Goal: Information Seeking & Learning: Learn about a topic

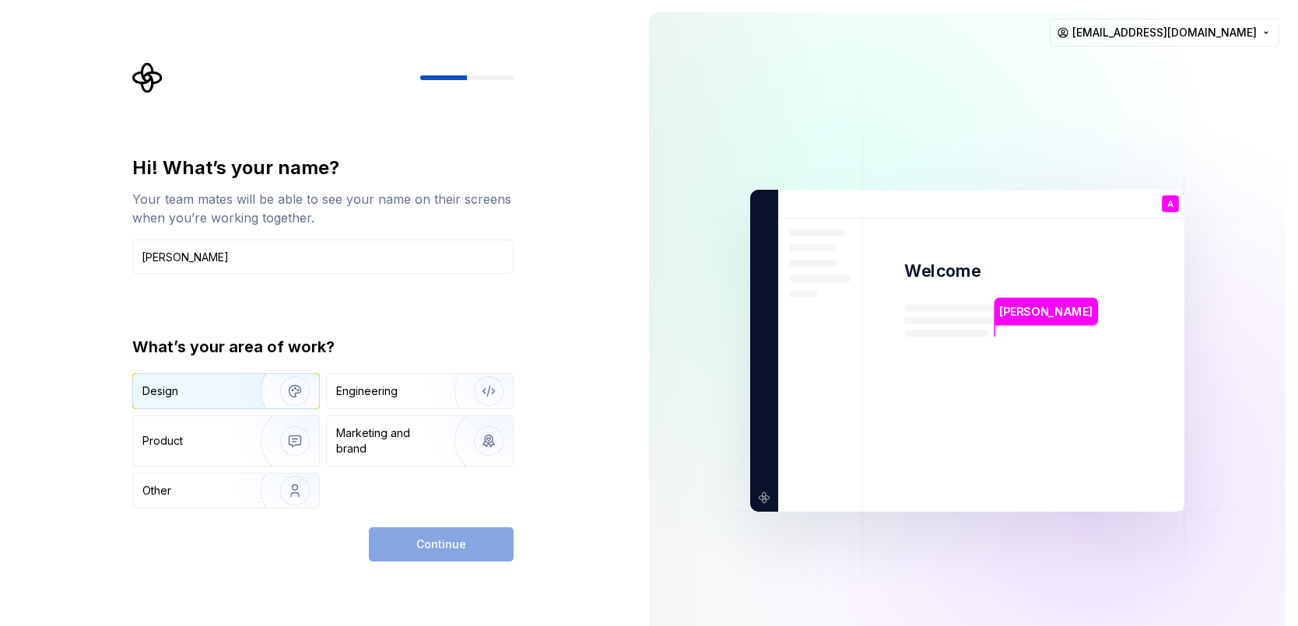
type input "[PERSON_NAME]"
click at [180, 395] on div "Design" at bounding box center [191, 392] width 98 height 16
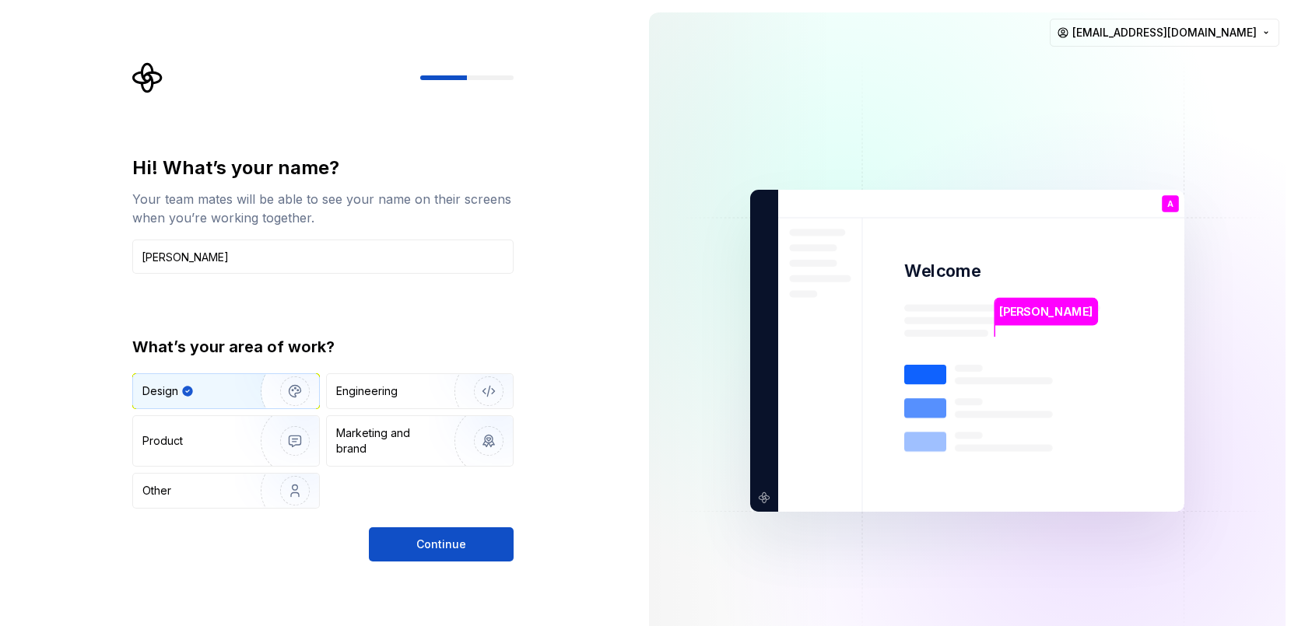
click at [433, 538] on span "Continue" at bounding box center [441, 545] width 50 height 16
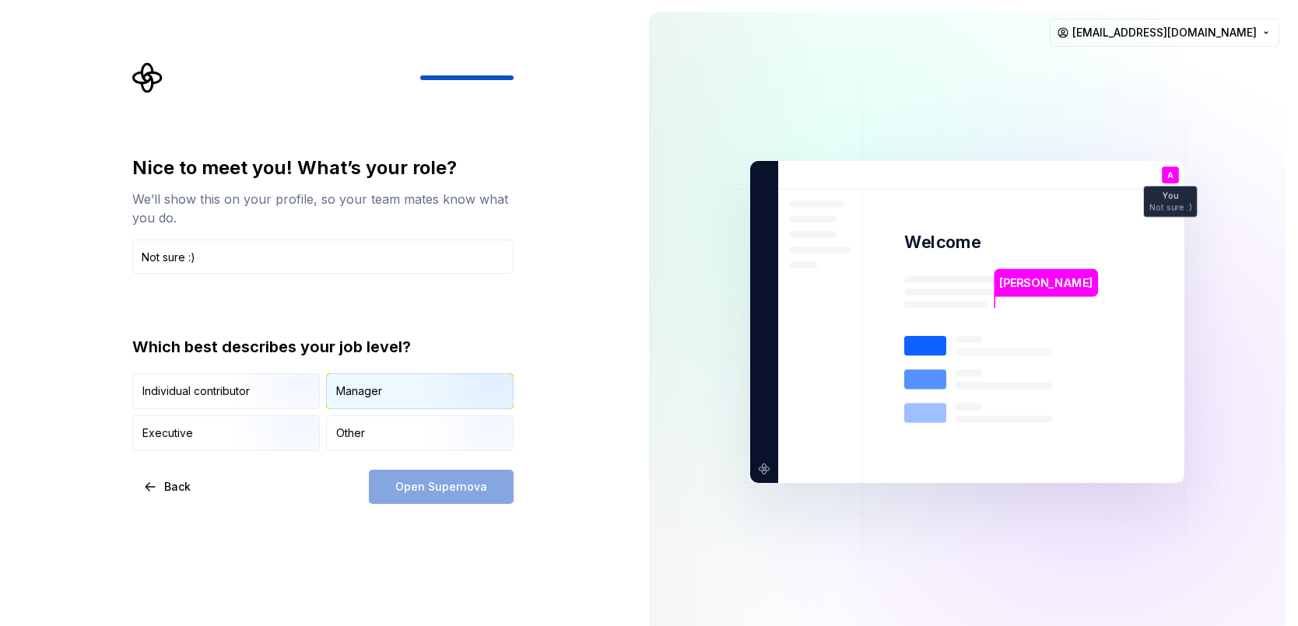
type input "Not sure :)"
click at [357, 387] on div "Manager" at bounding box center [359, 392] width 46 height 16
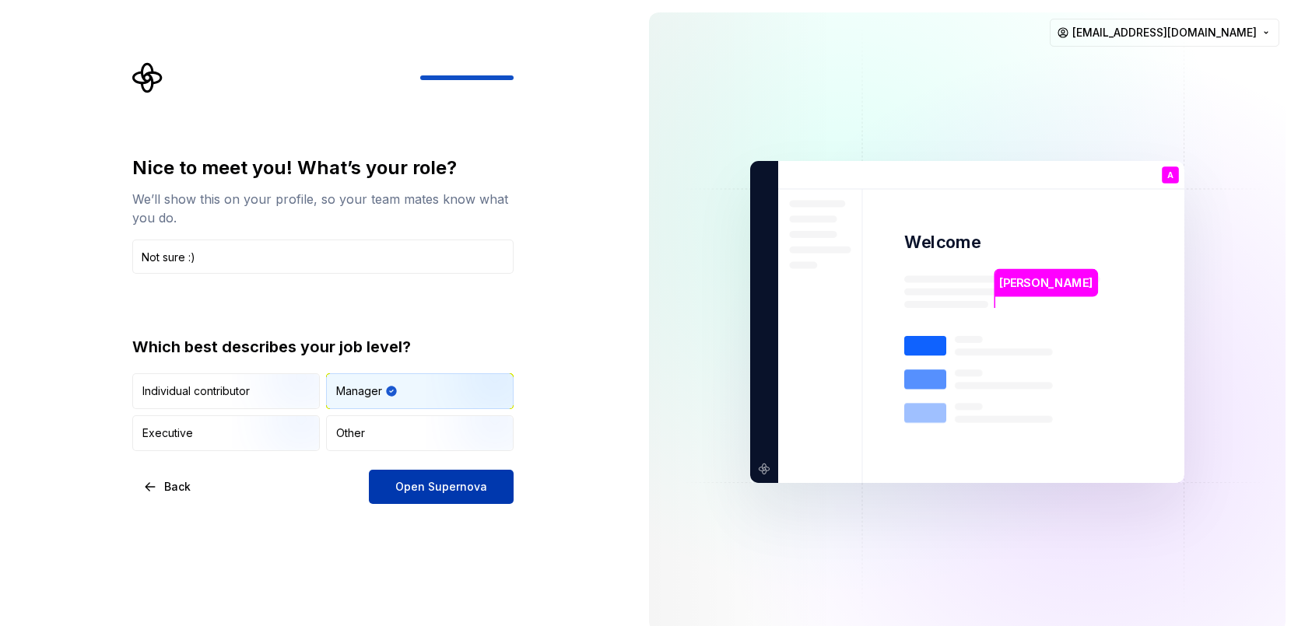
click at [445, 489] on span "Open Supernova" at bounding box center [441, 487] width 92 height 16
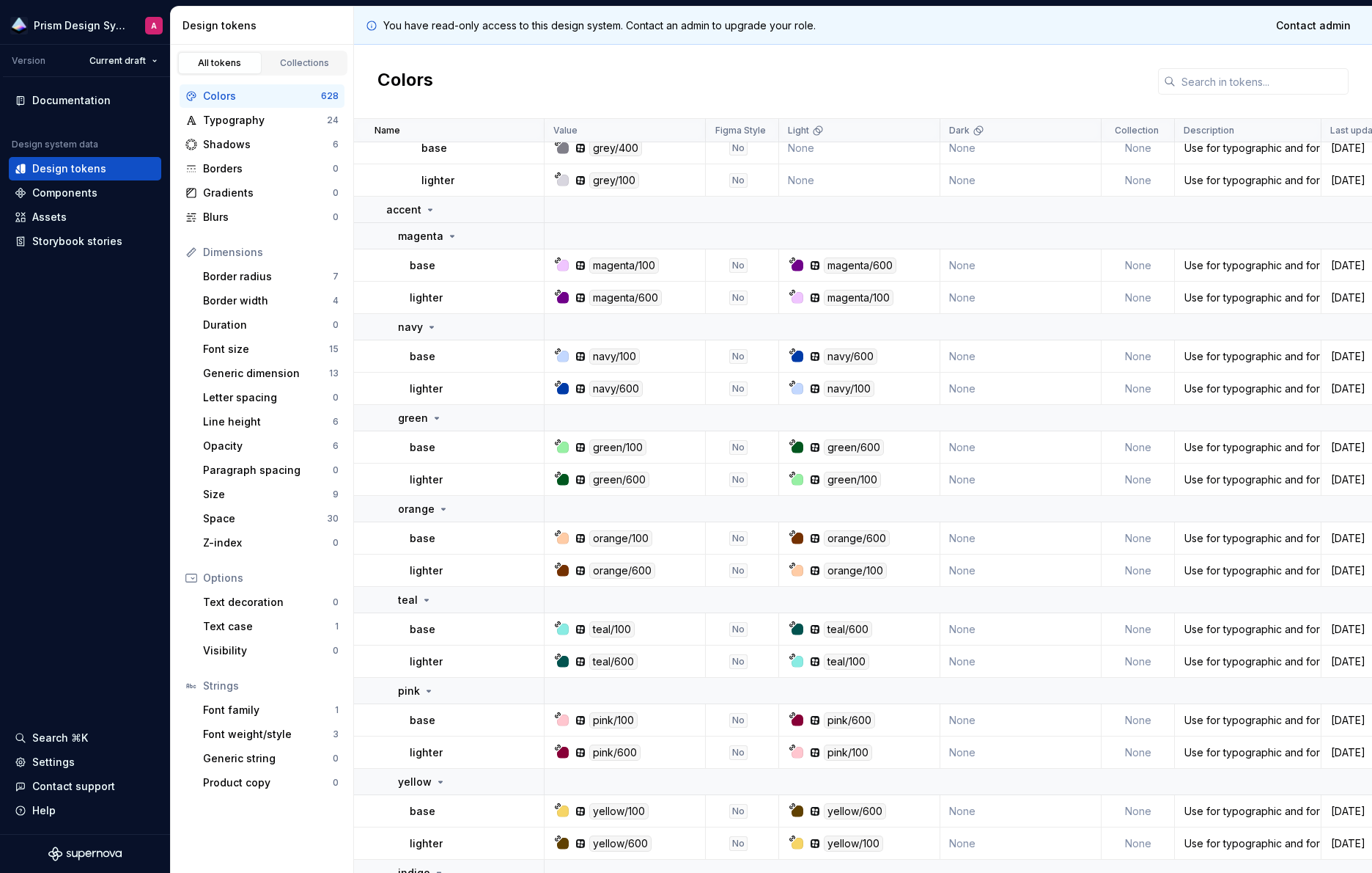
scroll to position [1208, 0]
click at [566, 389] on div at bounding box center [563, 388] width 11 height 11
click at [613, 391] on div "navy/600" at bounding box center [616, 388] width 54 height 16
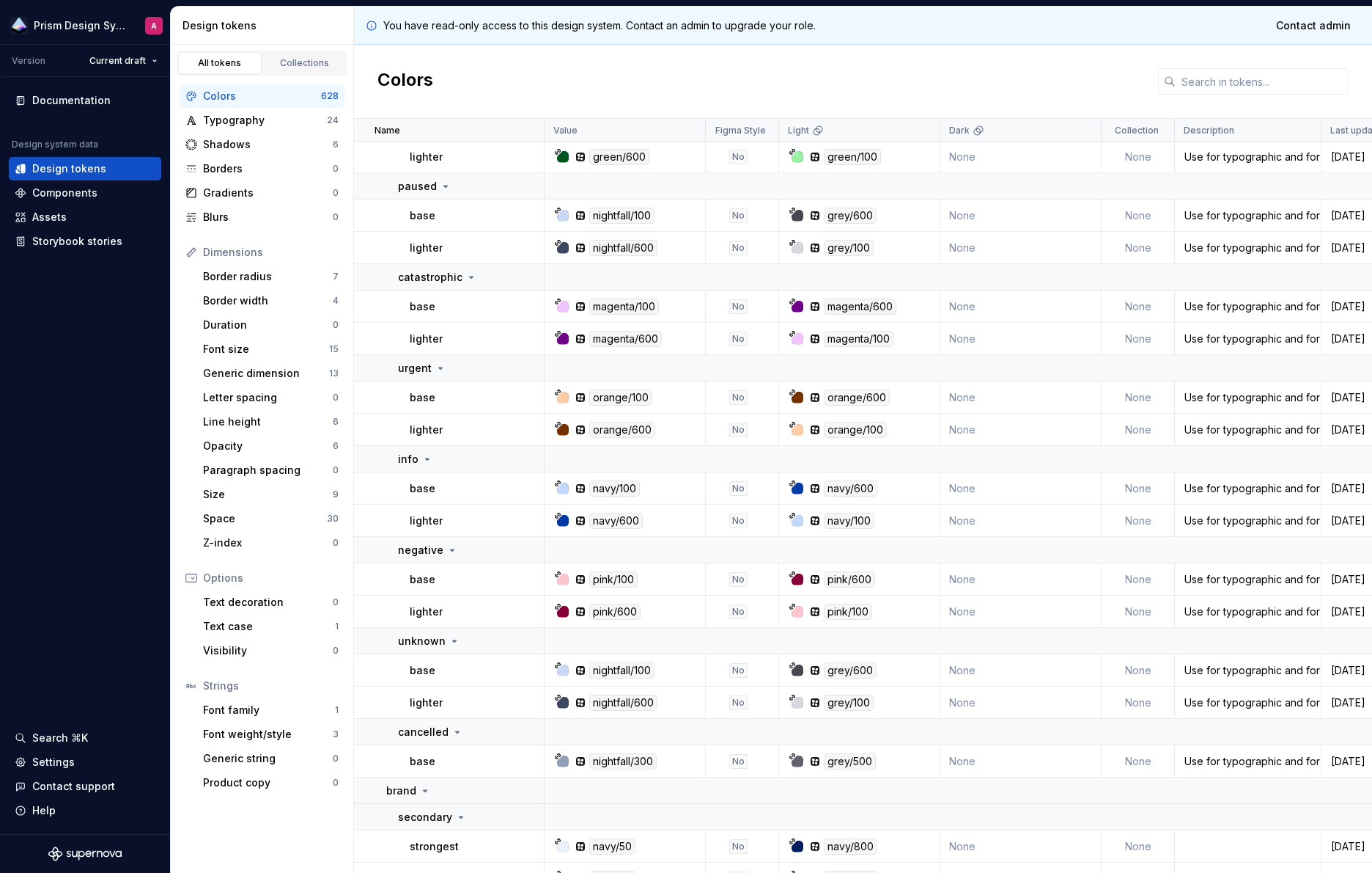
scroll to position [2436, 0]
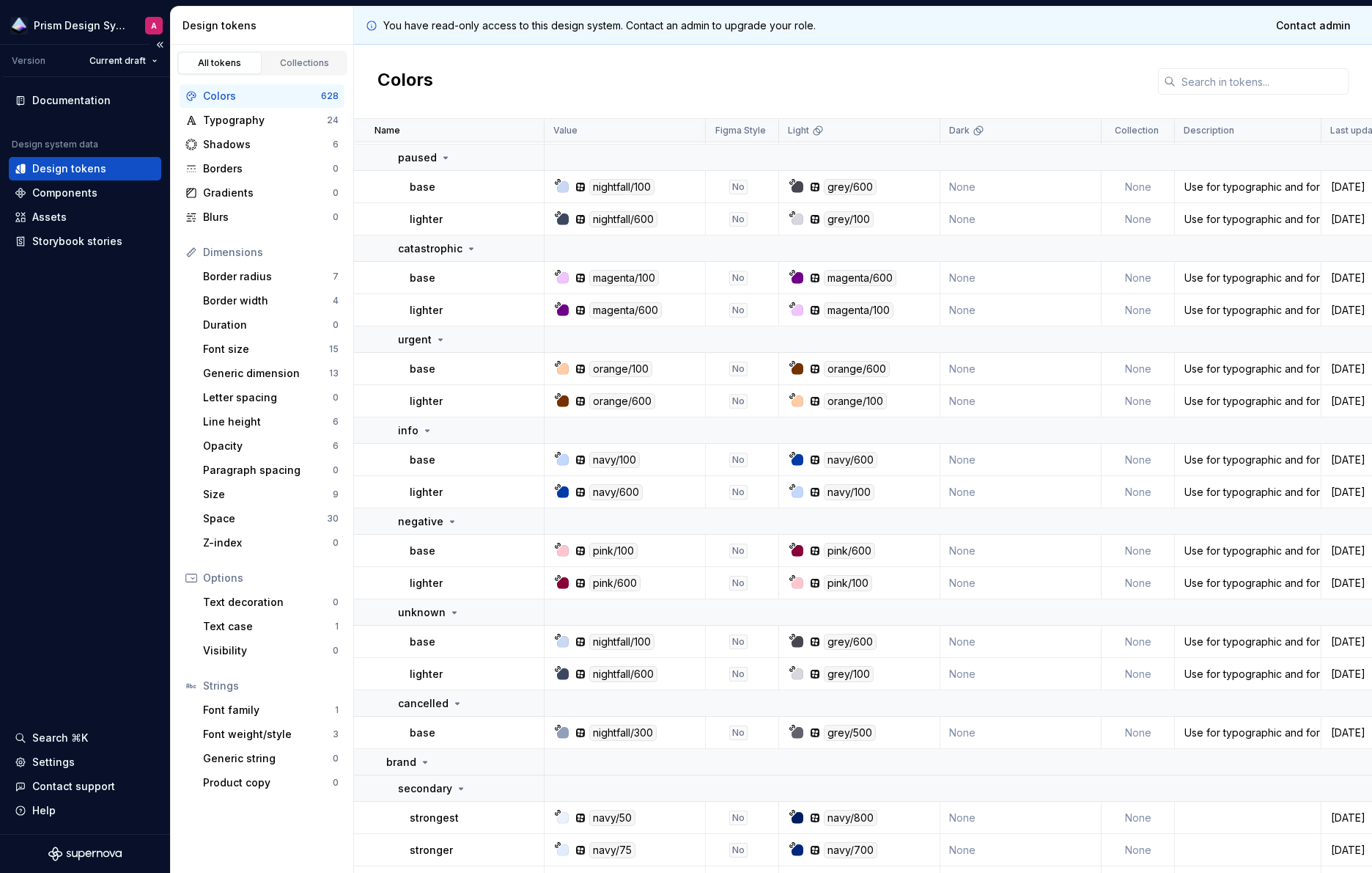
click at [3, 273] on div "Documentation Design system data Design tokens Components Assets Storybook stor…" at bounding box center [85, 455] width 171 height 757
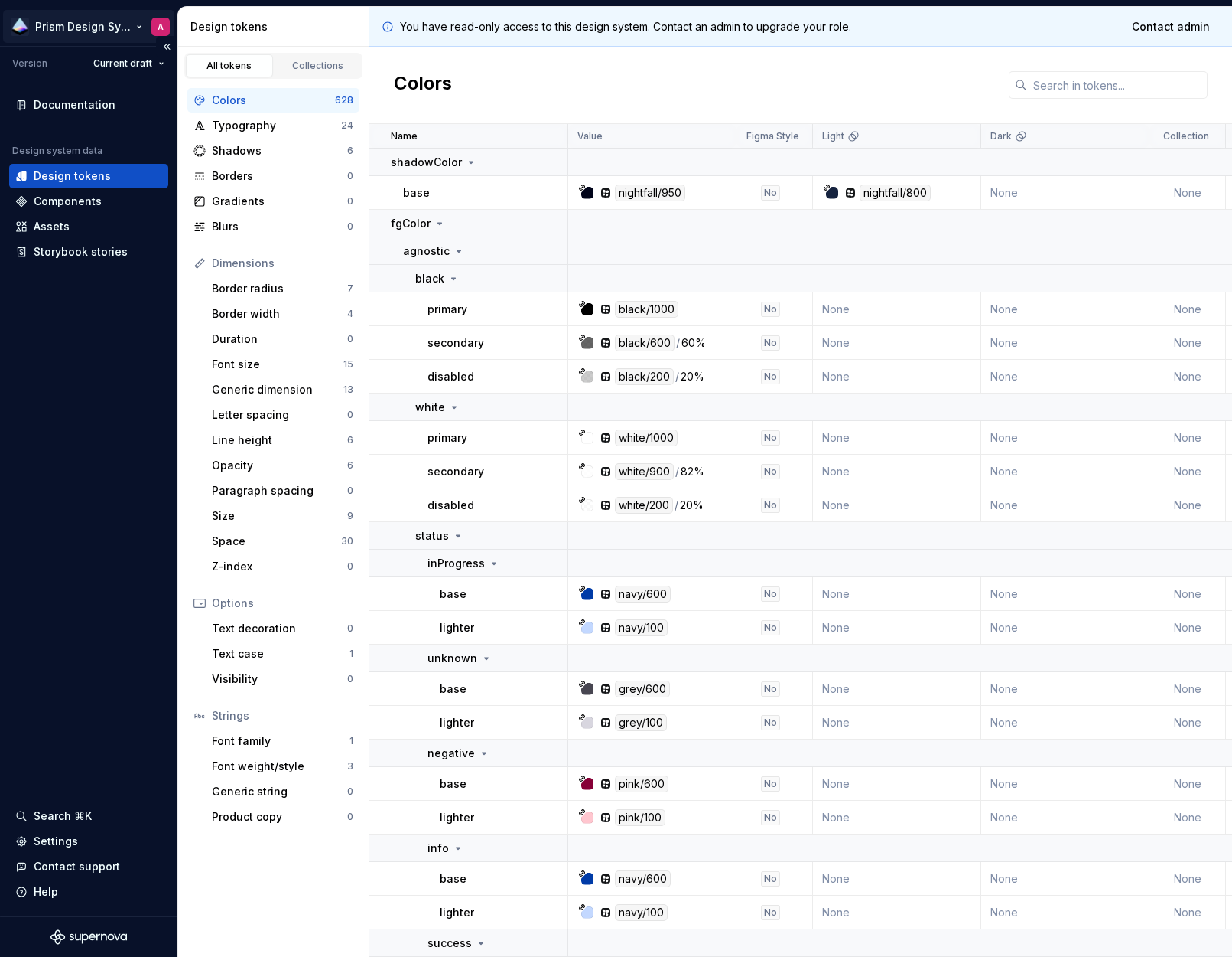
click at [159, 26] on html "Prism Design System A Version Current draft Documentation Design system data De…" at bounding box center [616, 478] width 1232 height 957
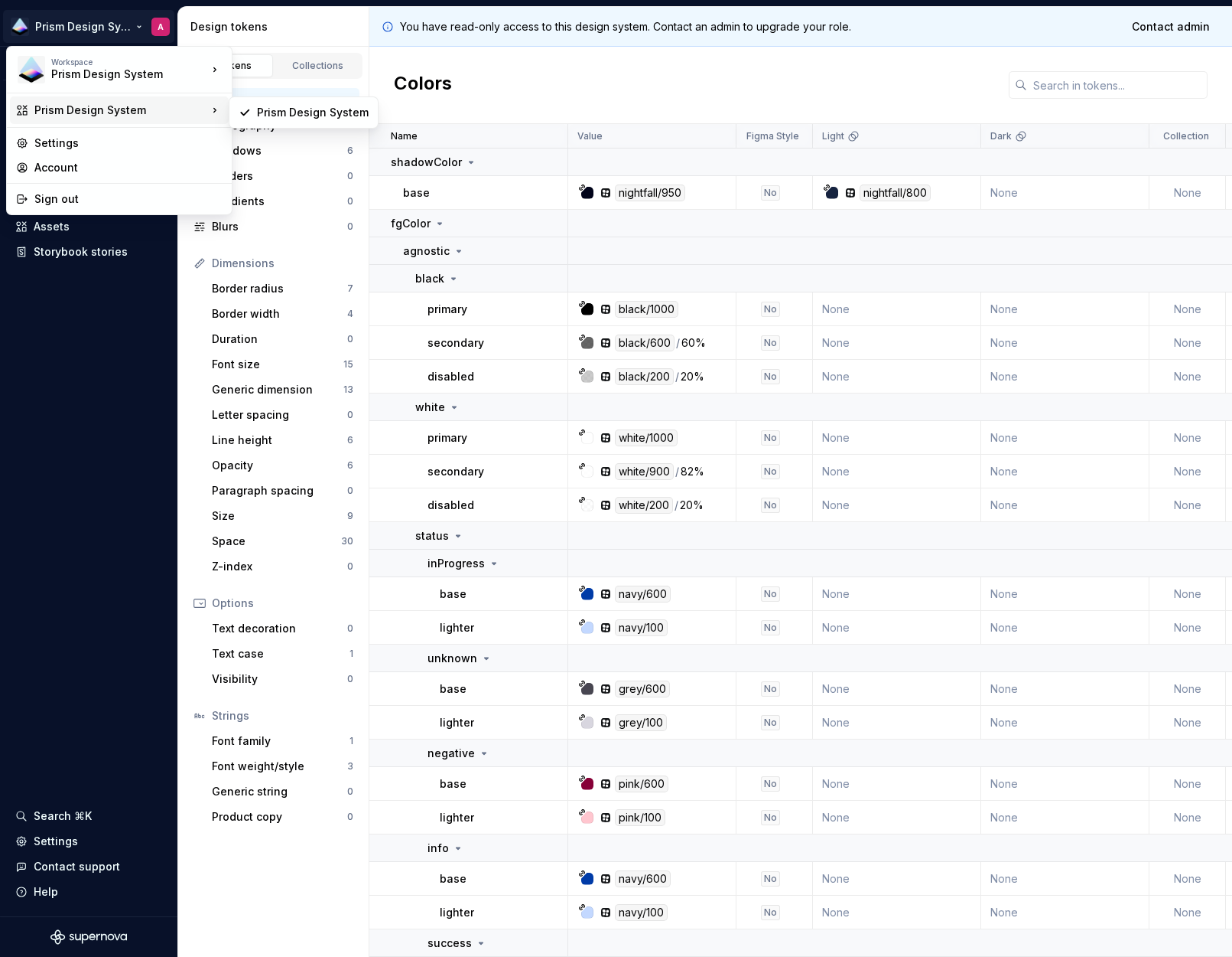
click at [122, 108] on div "Prism Design System" at bounding box center [121, 110] width 173 height 16
click at [309, 114] on div "Prism Design System" at bounding box center [313, 113] width 112 height 16
click at [94, 30] on html "Prism Design System A Version Current draft Documentation Design system data De…" at bounding box center [616, 478] width 1232 height 957
click at [291, 67] on div "Prism Design System" at bounding box center [313, 66] width 112 height 16
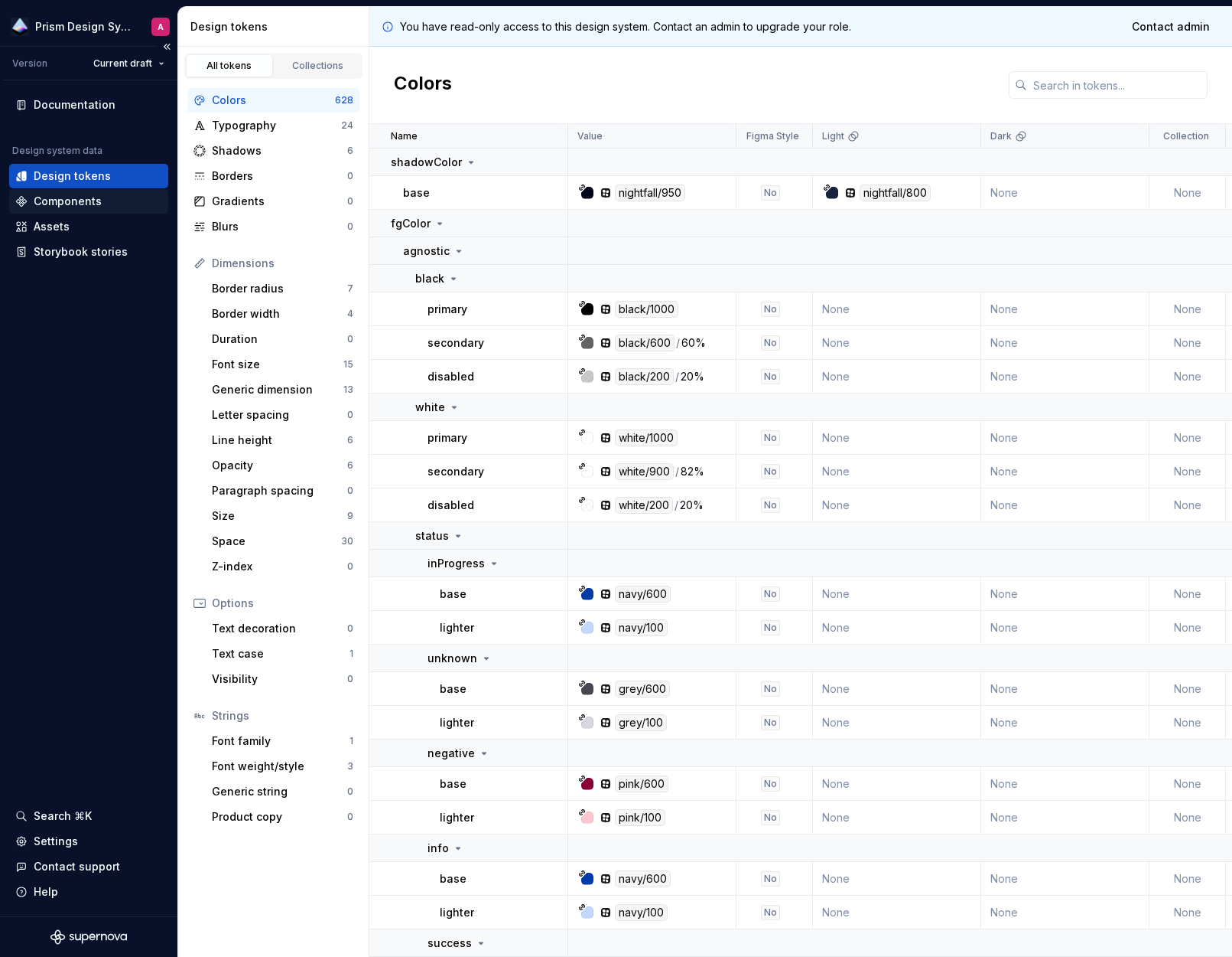
click at [49, 202] on div "Components" at bounding box center [67, 202] width 68 height 16
